Goal: Task Accomplishment & Management: Manage account settings

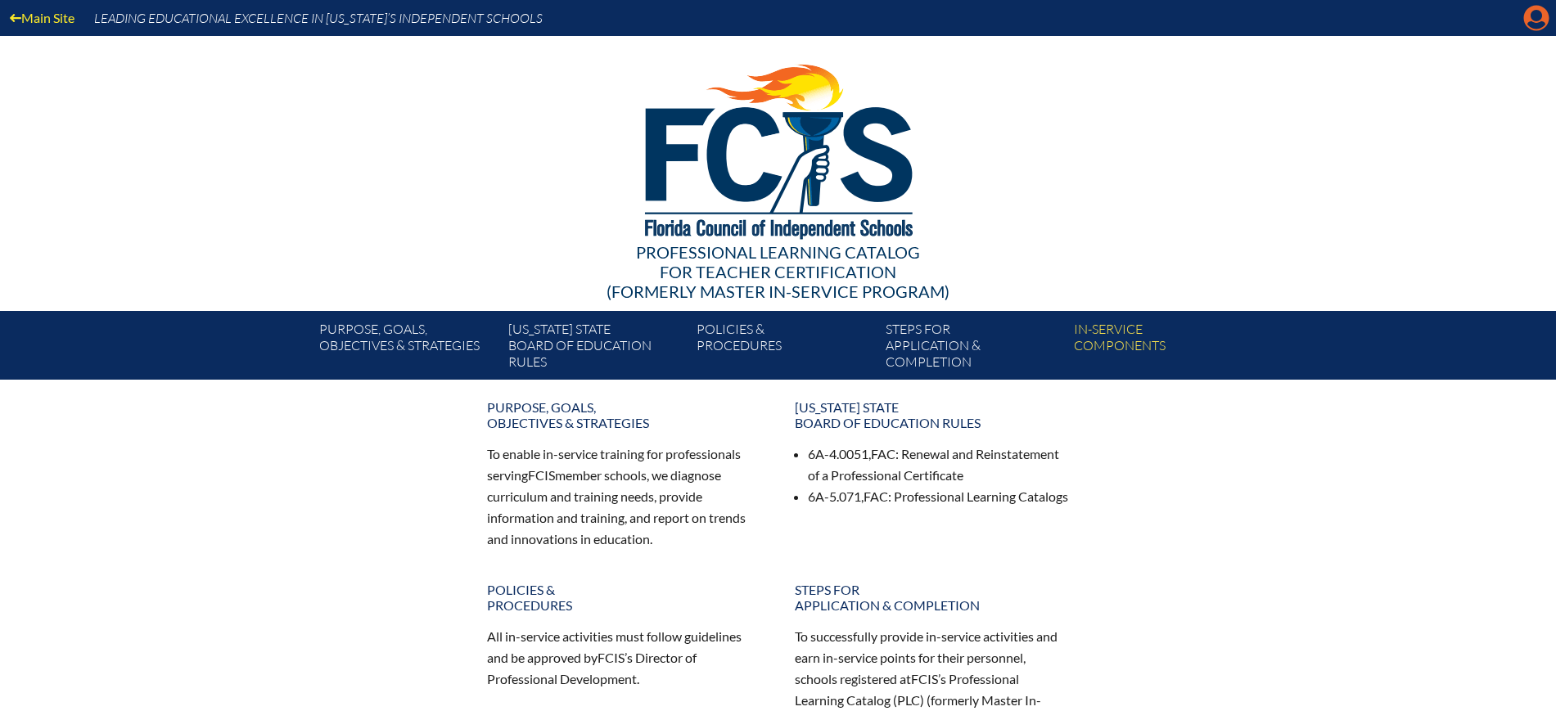
click at [1531, 16] on icon "Manage Account" at bounding box center [1536, 18] width 26 height 26
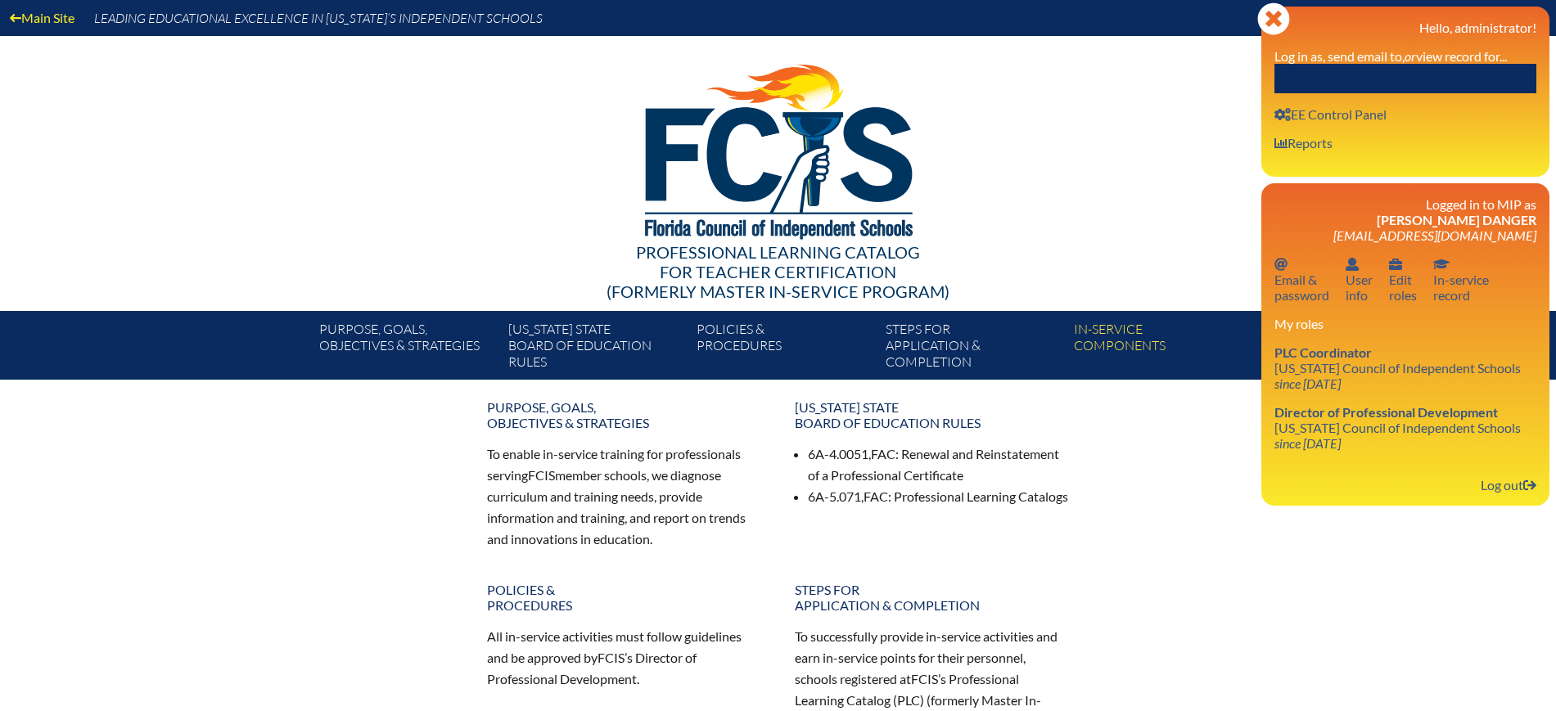
click at [1459, 70] on input "text" at bounding box center [1405, 78] width 262 height 29
paste input "[PERSON_NAME]"
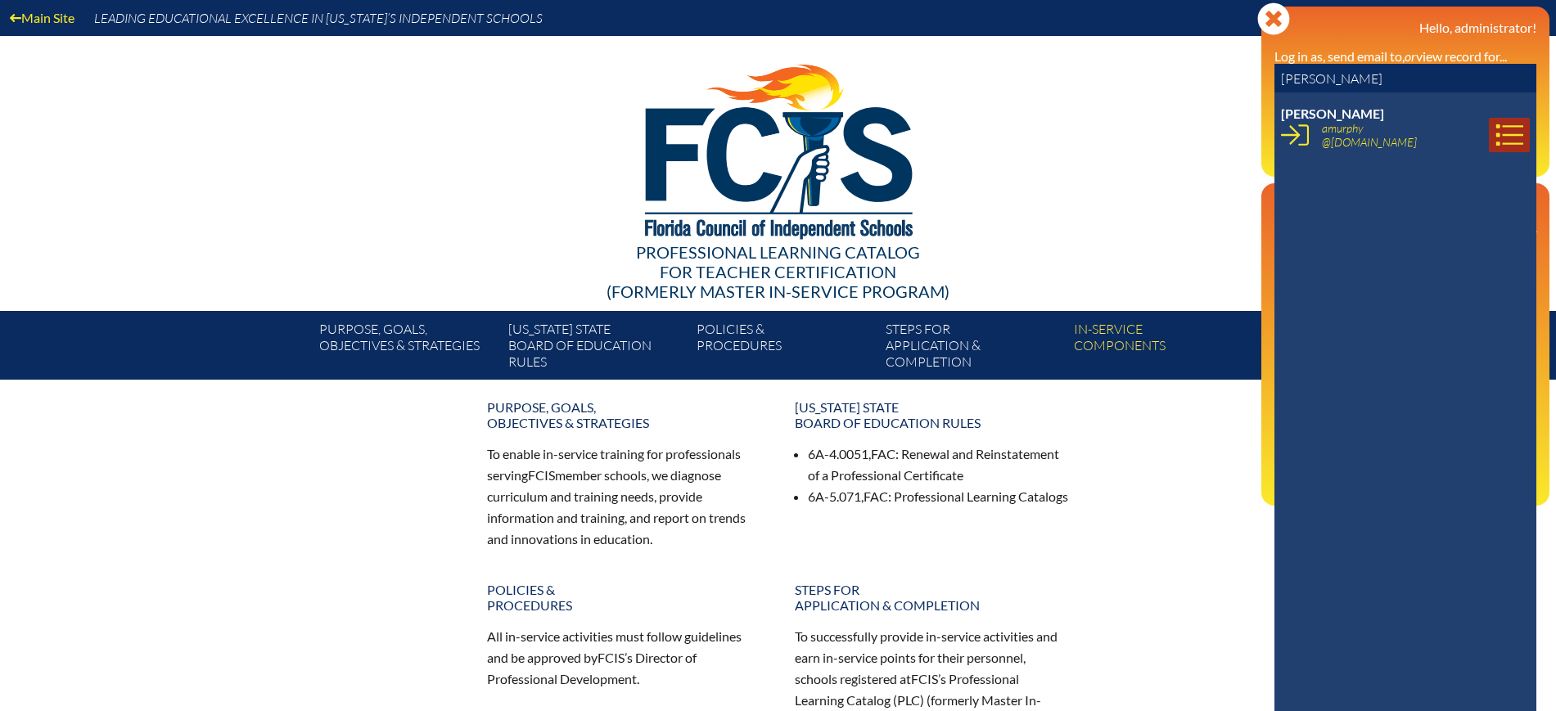
type input "[PERSON_NAME]"
click at [1505, 129] on icon at bounding box center [1509, 135] width 28 height 28
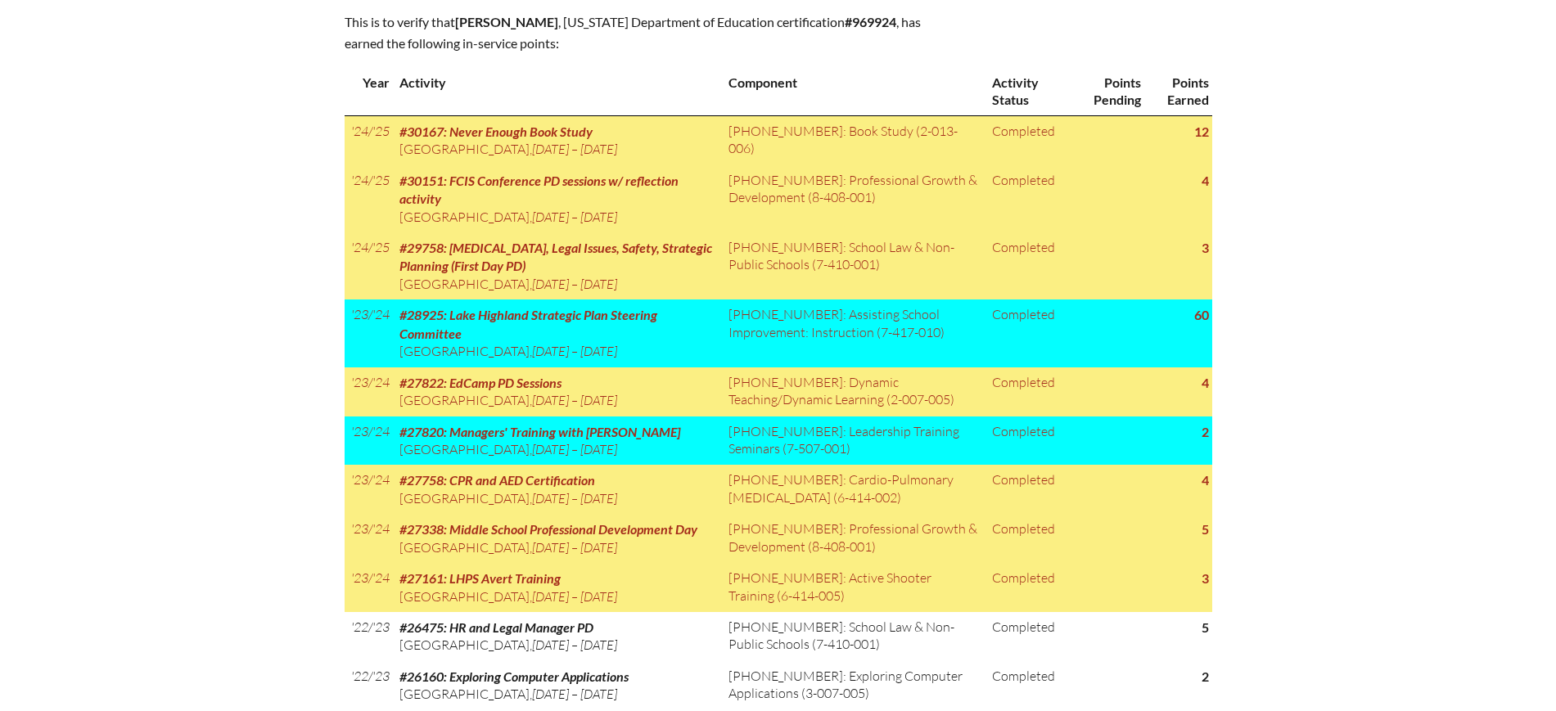
scroll to position [716, 0]
